Goal: Check status: Check status

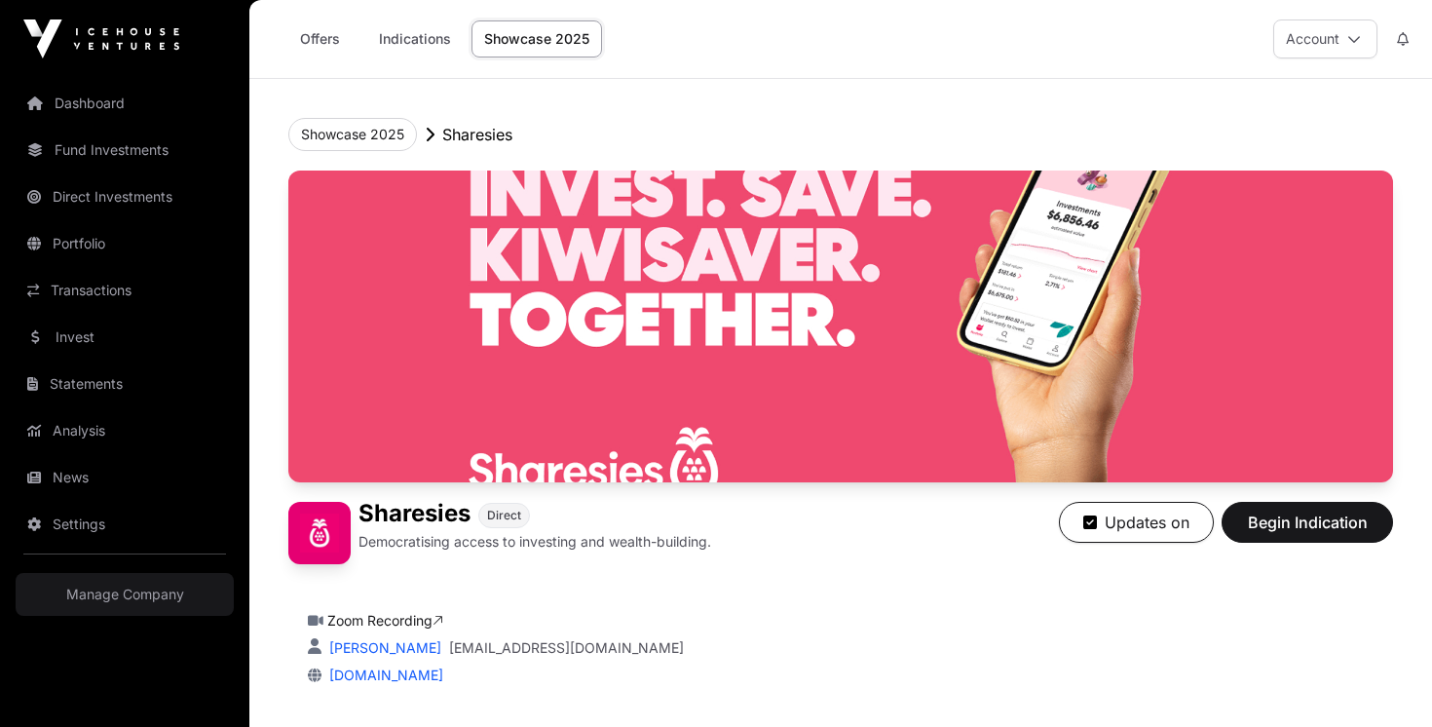
click at [411, 47] on link "Indications" at bounding box center [414, 38] width 97 height 37
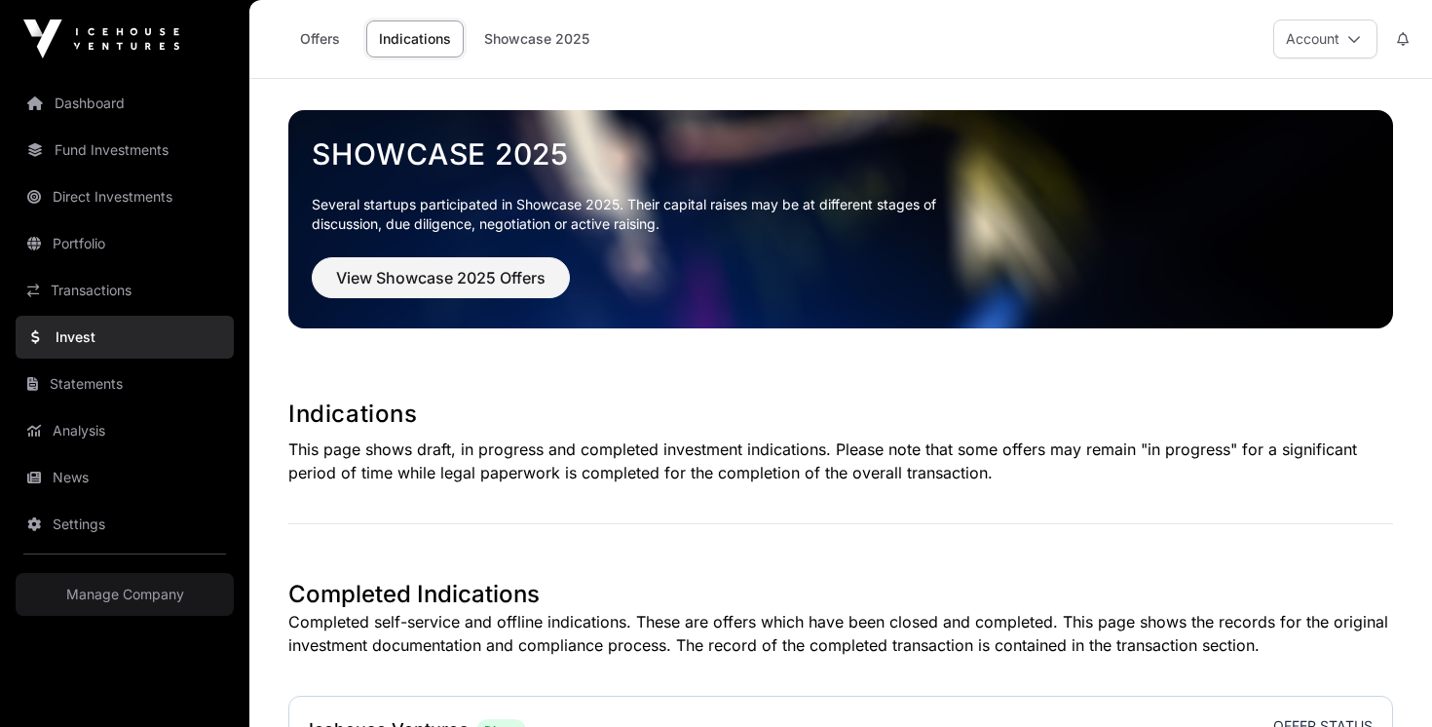
click at [507, 33] on link "Showcase 2025" at bounding box center [537, 38] width 131 height 37
click at [118, 102] on link "Dashboard" at bounding box center [125, 103] width 218 height 43
click at [139, 100] on link "Dashboard" at bounding box center [125, 103] width 218 height 43
click at [81, 103] on link "Dashboard" at bounding box center [125, 103] width 218 height 43
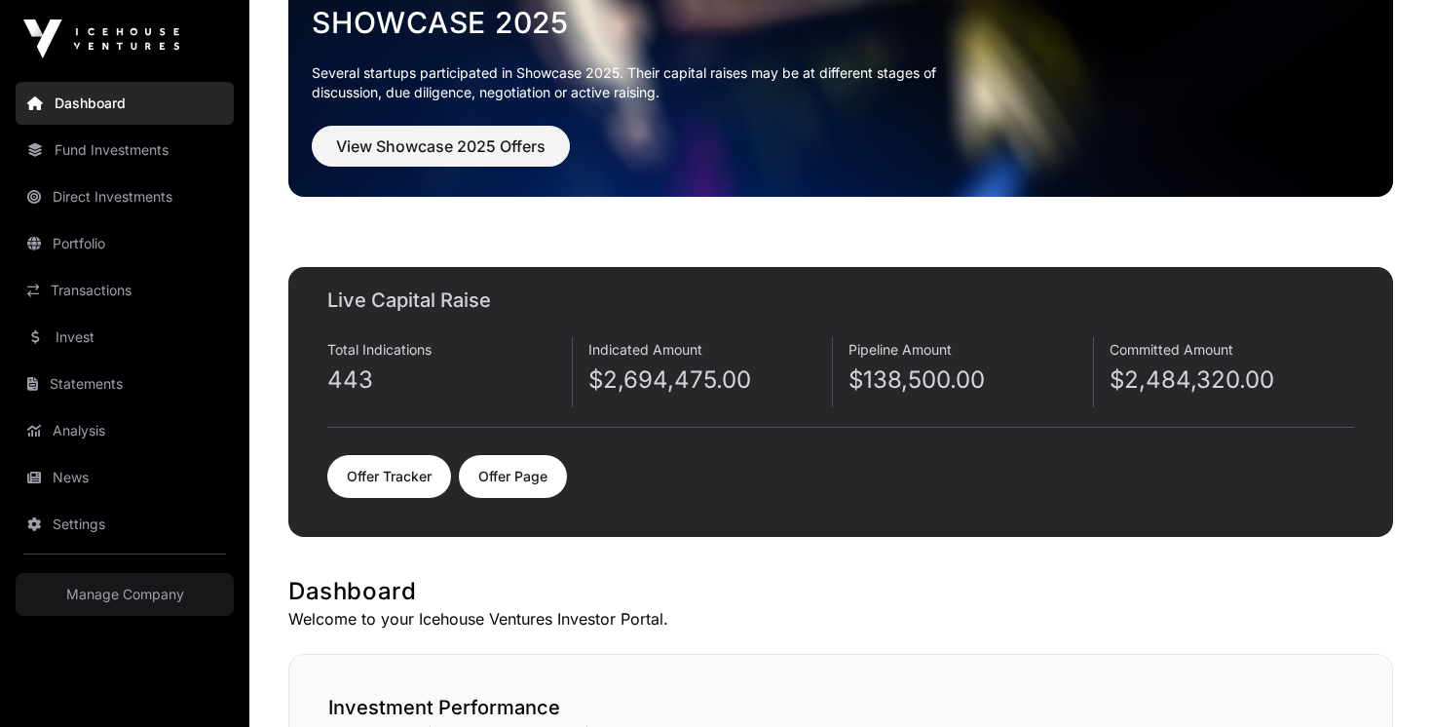
scroll to position [134, 0]
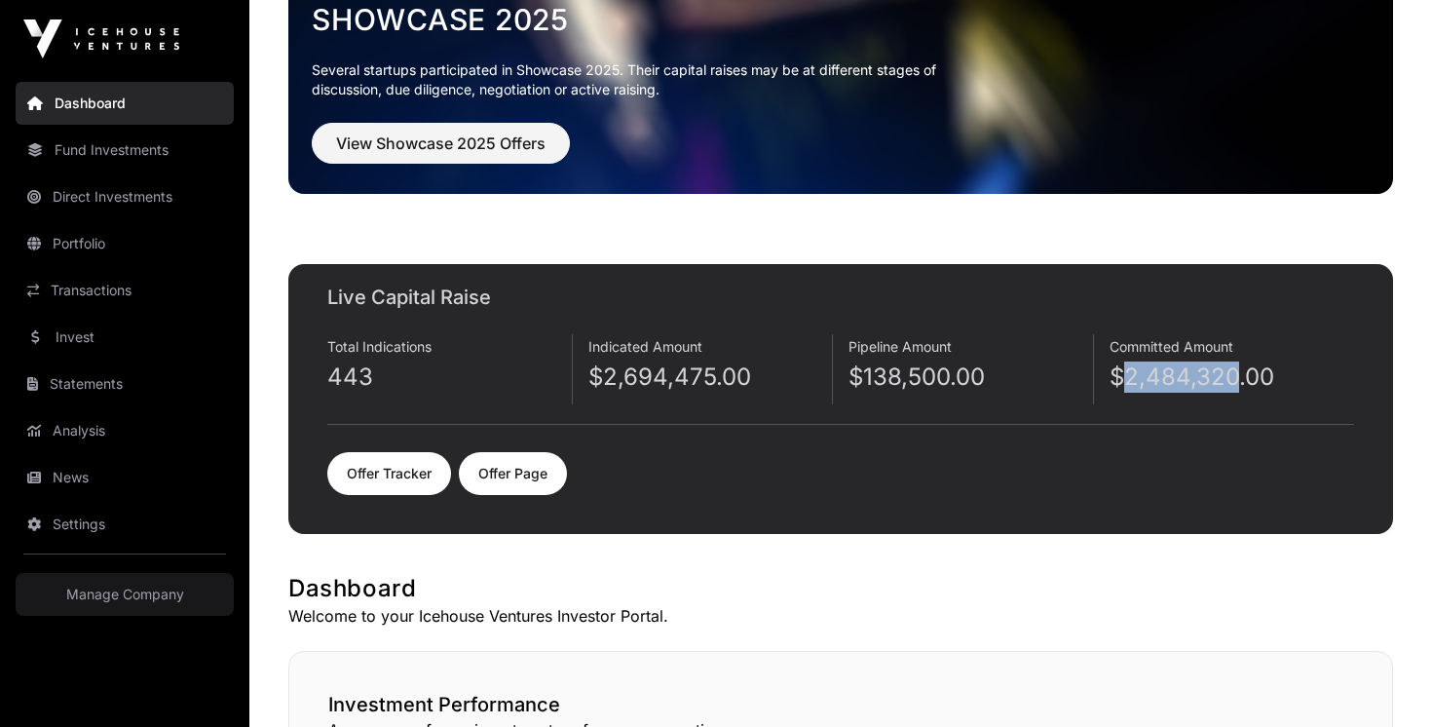
drag, startPoint x: 1240, startPoint y: 376, endPoint x: 1126, endPoint y: 377, distance: 114.0
click at [1126, 377] on p "$2,484,320.00" at bounding box center [1233, 376] width 246 height 31
copy p "2,484,320"
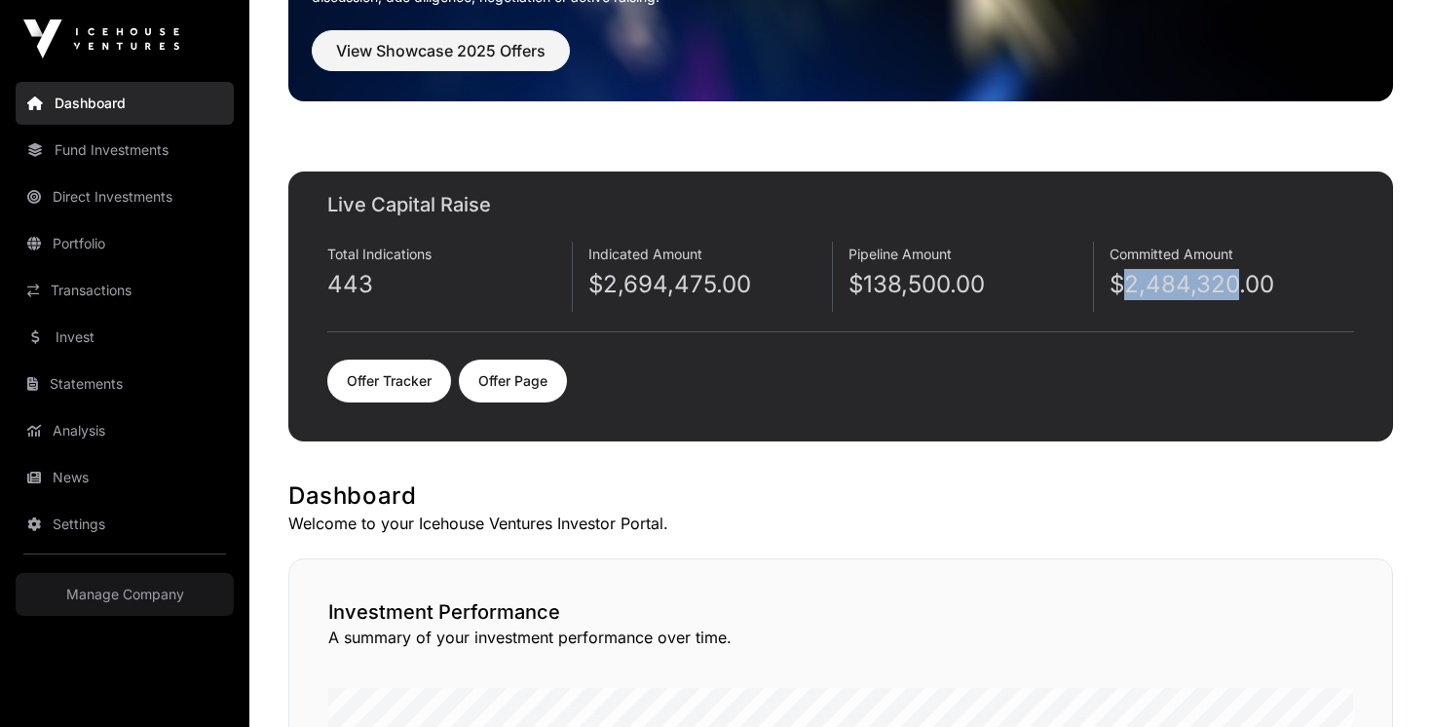
scroll to position [175, 0]
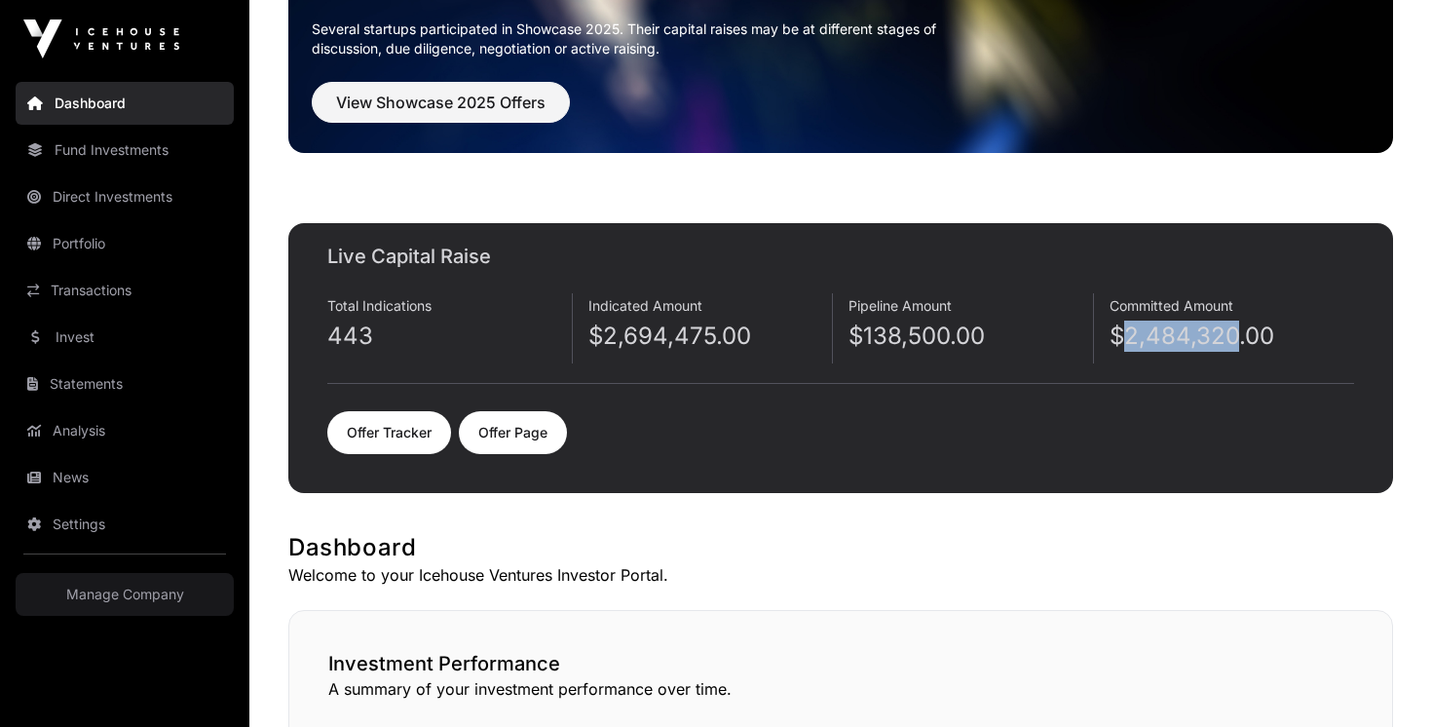
click at [386, 447] on link "Offer Tracker" at bounding box center [389, 432] width 124 height 43
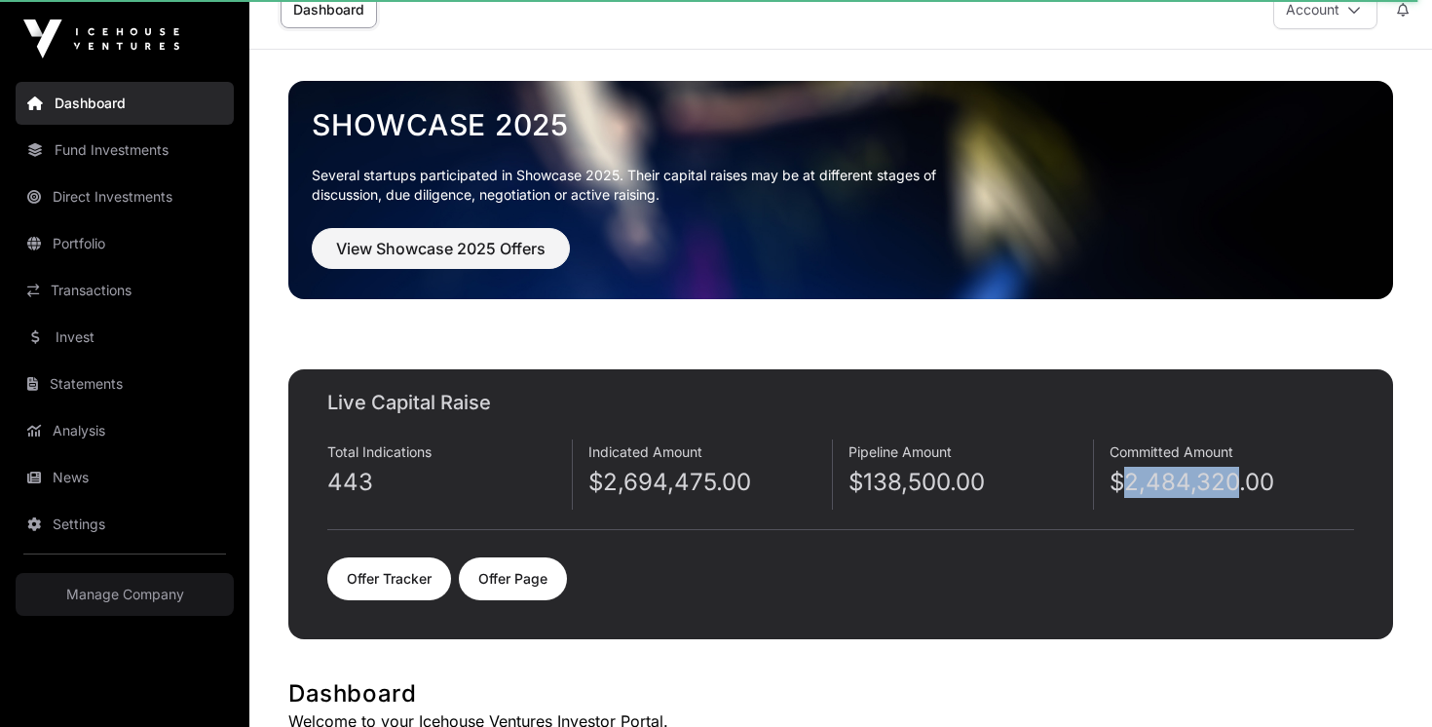
scroll to position [35, 0]
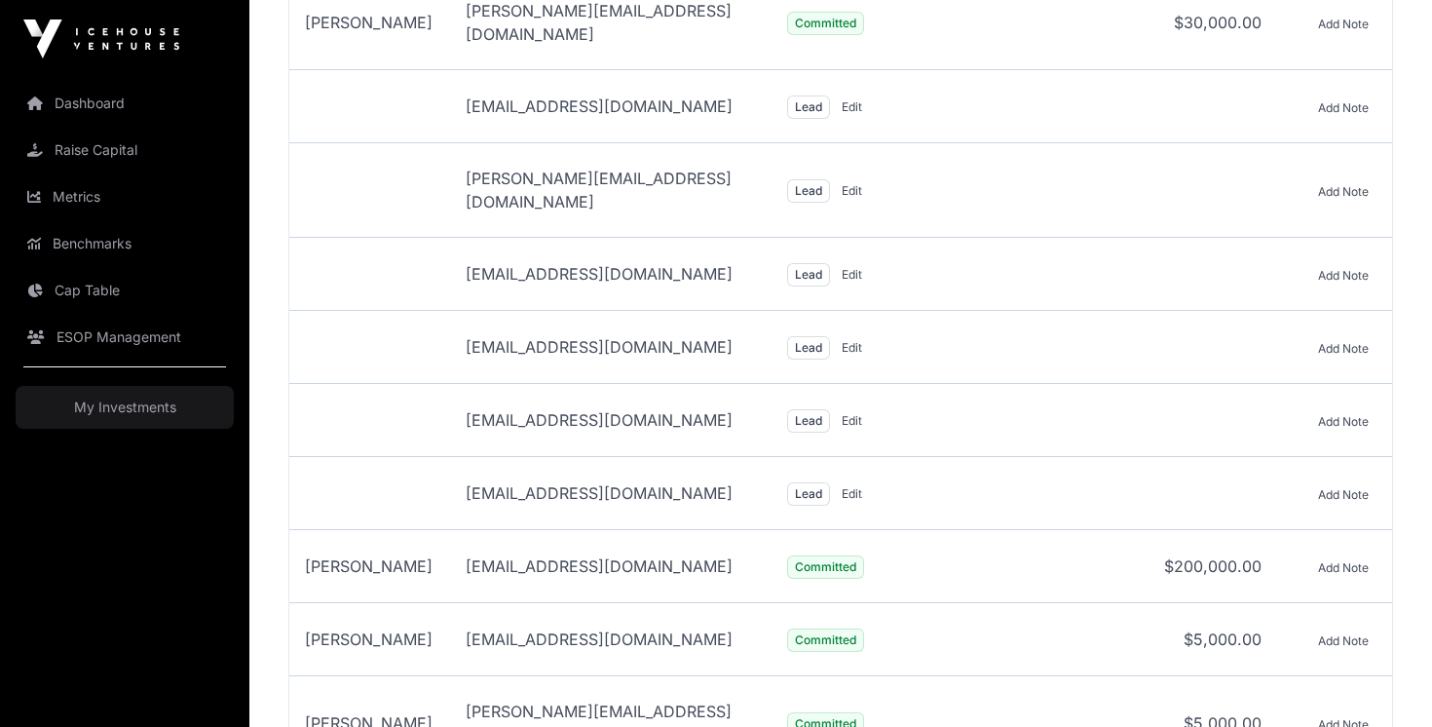
scroll to position [9658, 0]
